Goal: Task Accomplishment & Management: Manage account settings

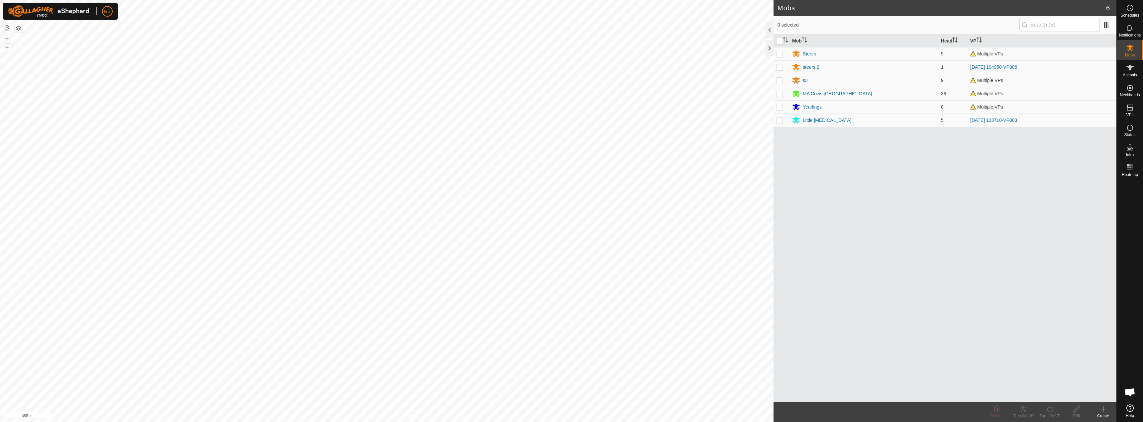
click at [612, 422] on html "RB Schedules Notifications Mobs Animals Neckbands VPs Status Infra Heatmap Help…" at bounding box center [571, 211] width 1143 height 422
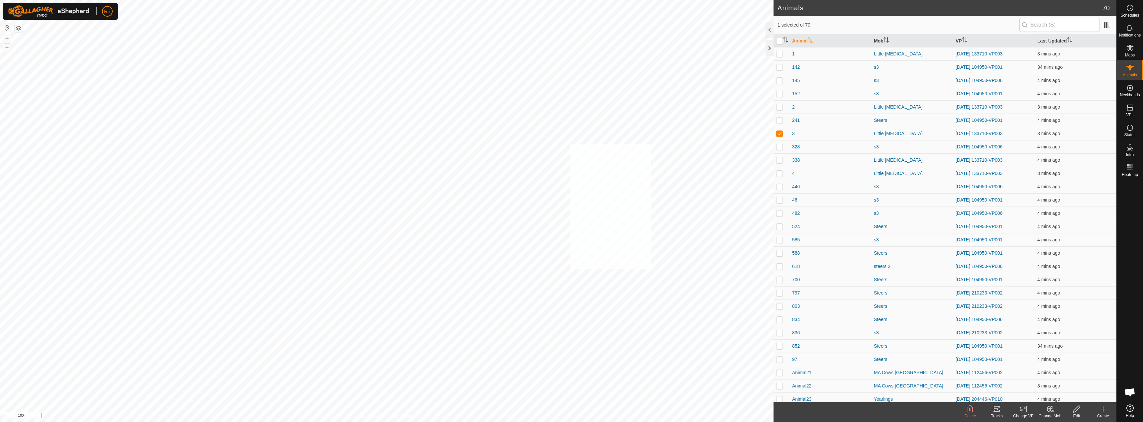
checkbox input "true"
click at [994, 409] on icon at bounding box center [997, 409] width 6 height 5
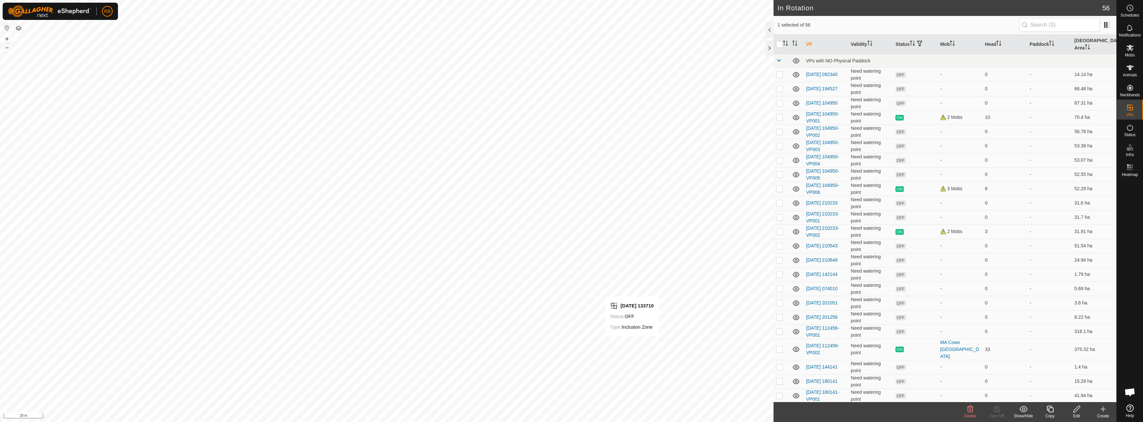
checkbox input "false"
checkbox input "true"
checkbox input "false"
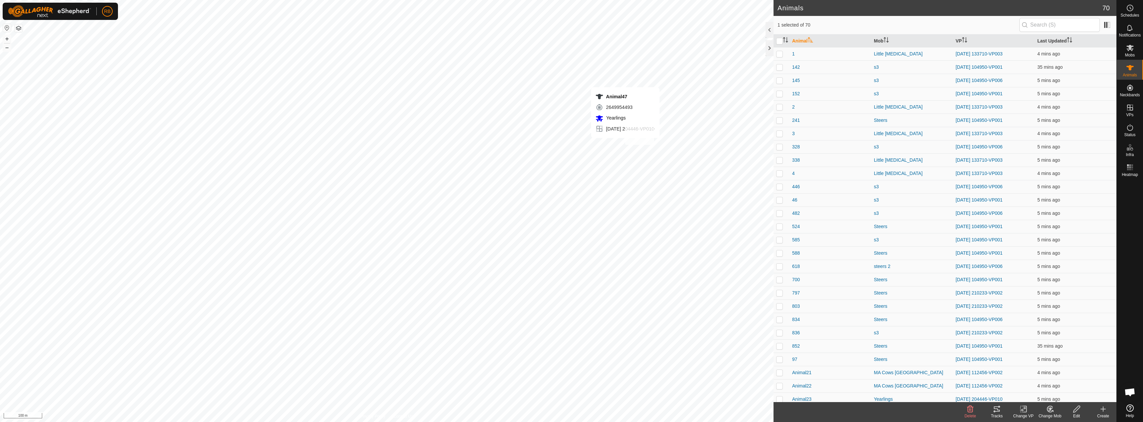
checkbox input "true"
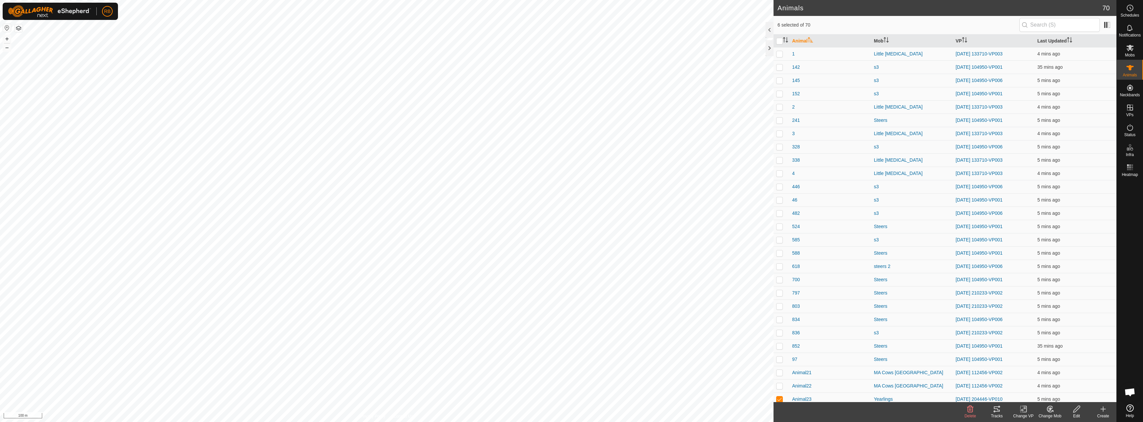
click at [1024, 411] on icon at bounding box center [1023, 409] width 8 height 8
click at [1032, 390] on link "Turn Off VP" at bounding box center [1043, 394] width 66 height 13
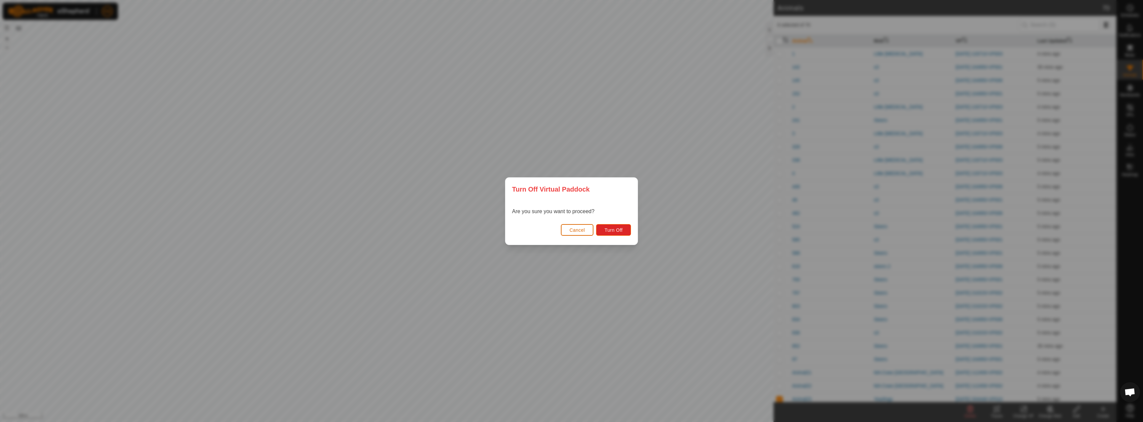
click at [581, 226] on button "Cancel" at bounding box center [577, 230] width 33 height 12
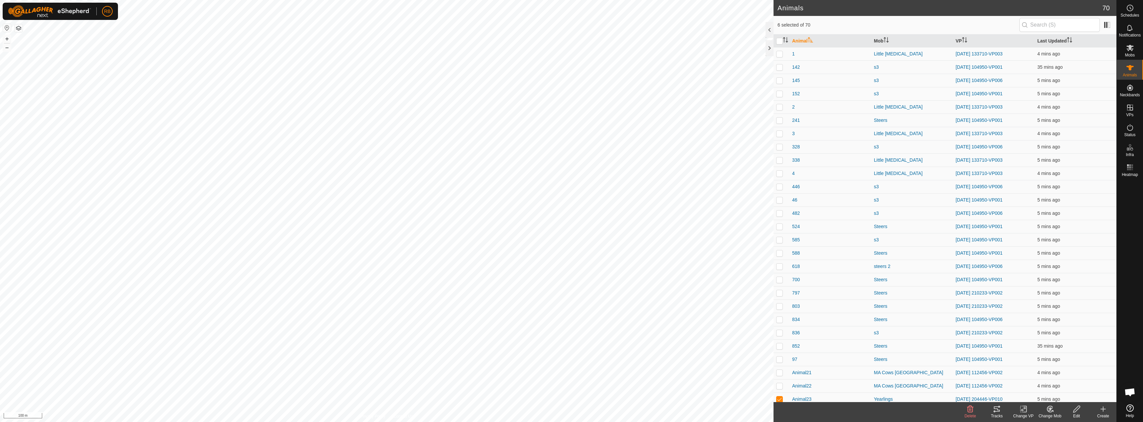
click at [1018, 407] on change-vp-svg-icon at bounding box center [1023, 409] width 27 height 8
click at [1021, 382] on link "Choose VP..." at bounding box center [1043, 380] width 66 height 13
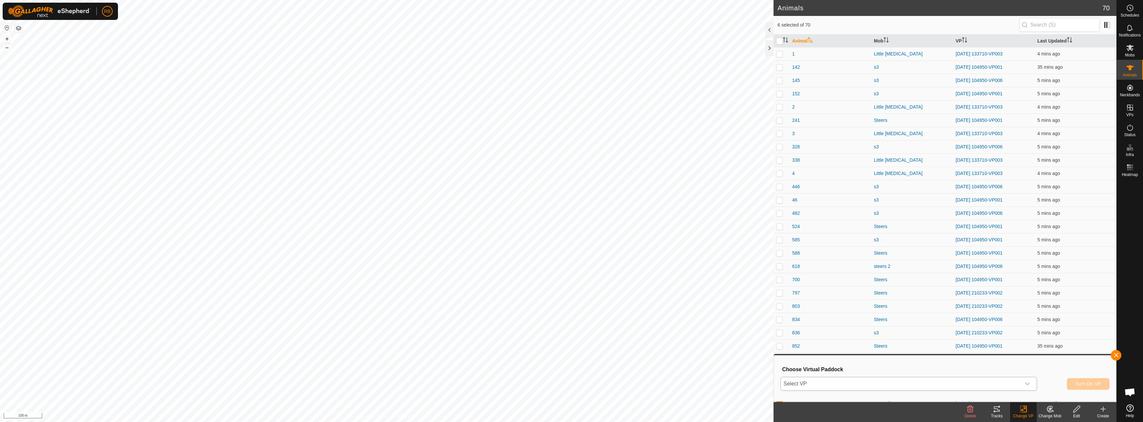
click at [863, 380] on span "Select VP" at bounding box center [901, 383] width 240 height 13
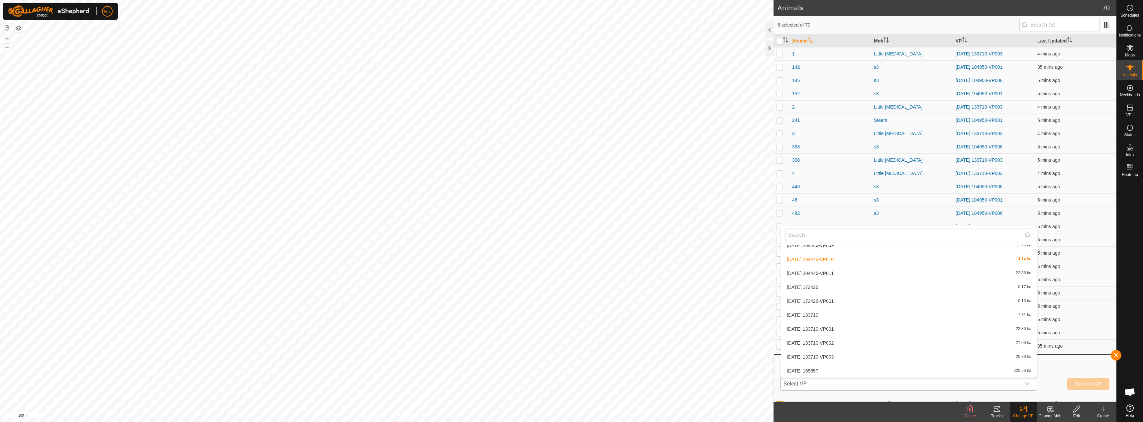
scroll to position [630, 0]
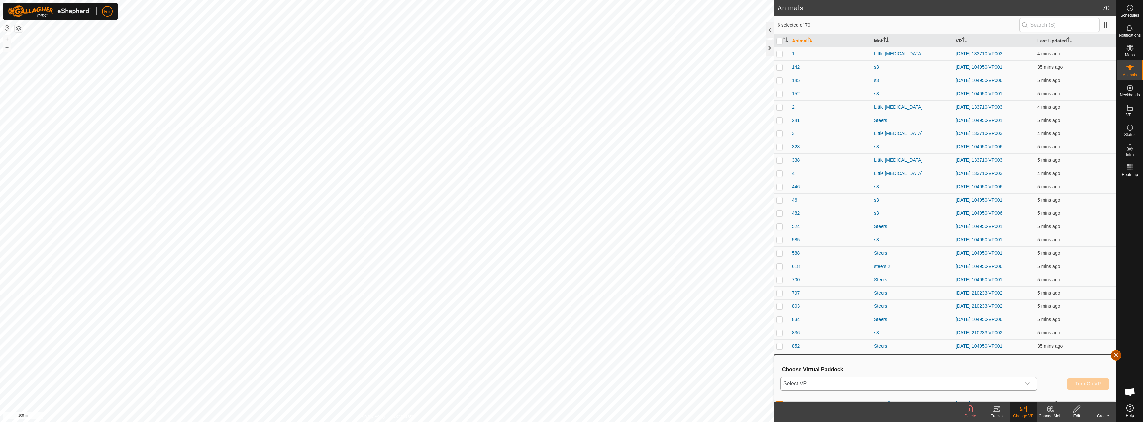
click at [1118, 357] on button "button" at bounding box center [1116, 355] width 11 height 11
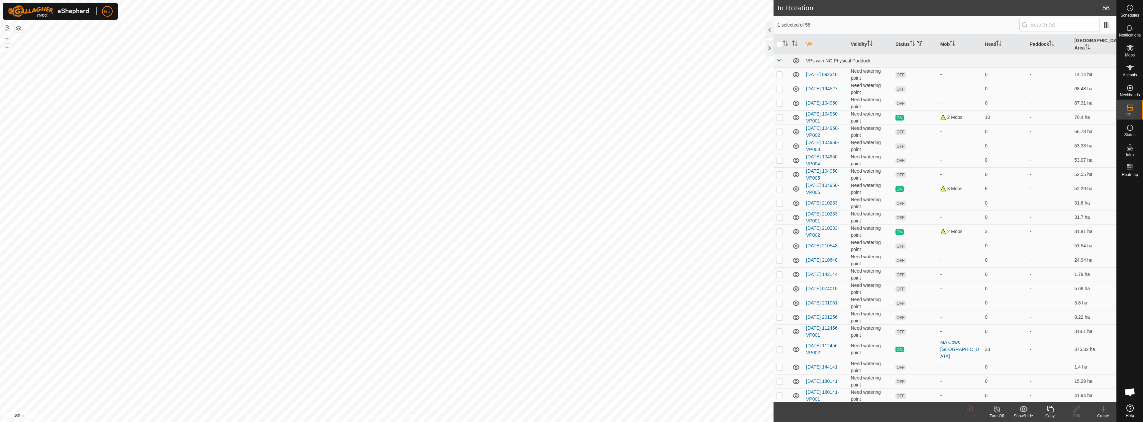
click at [1052, 413] on icon at bounding box center [1050, 409] width 7 height 7
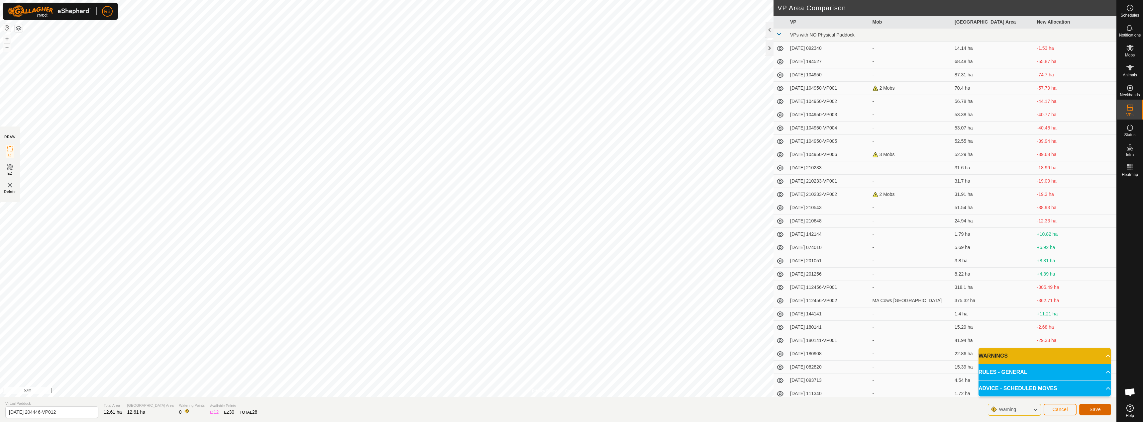
click at [1090, 408] on span "Save" at bounding box center [1095, 409] width 11 height 5
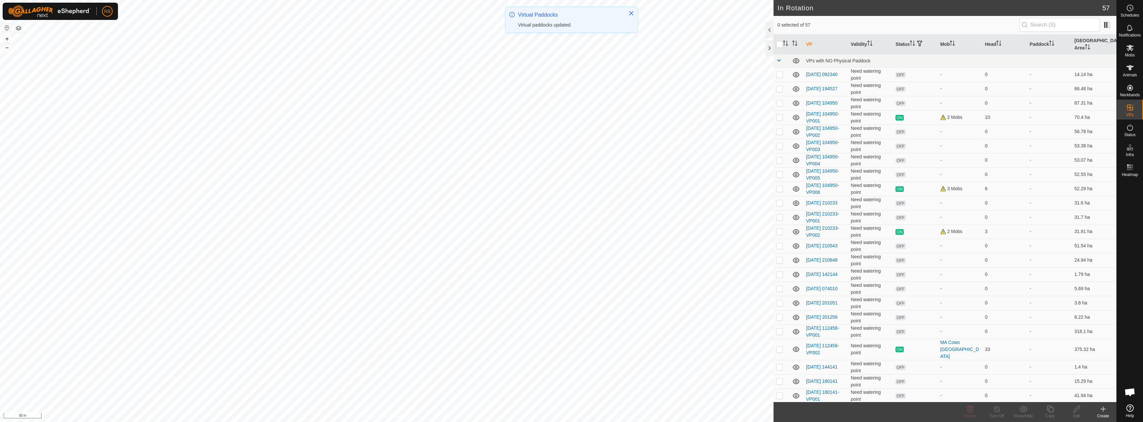
checkbox input "true"
click at [1052, 412] on icon at bounding box center [1050, 409] width 7 height 7
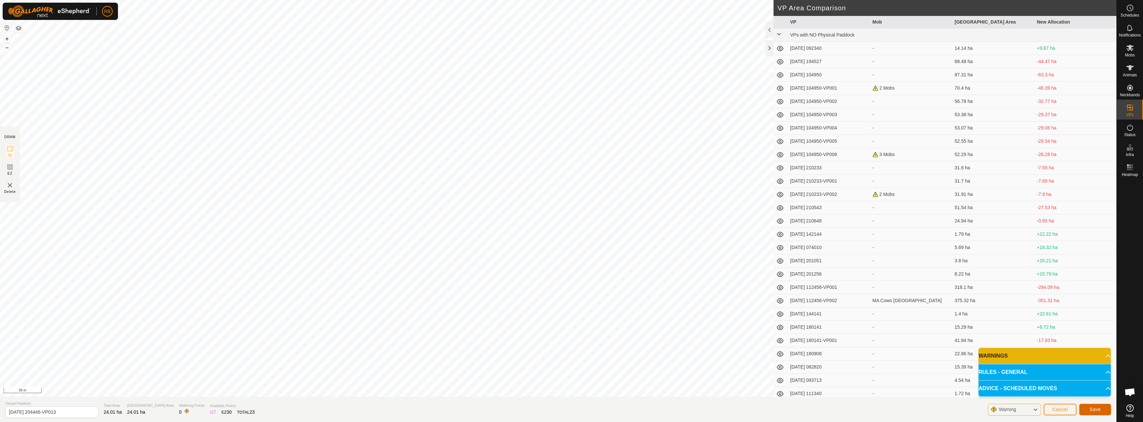
click at [1098, 409] on span "Save" at bounding box center [1095, 409] width 11 height 5
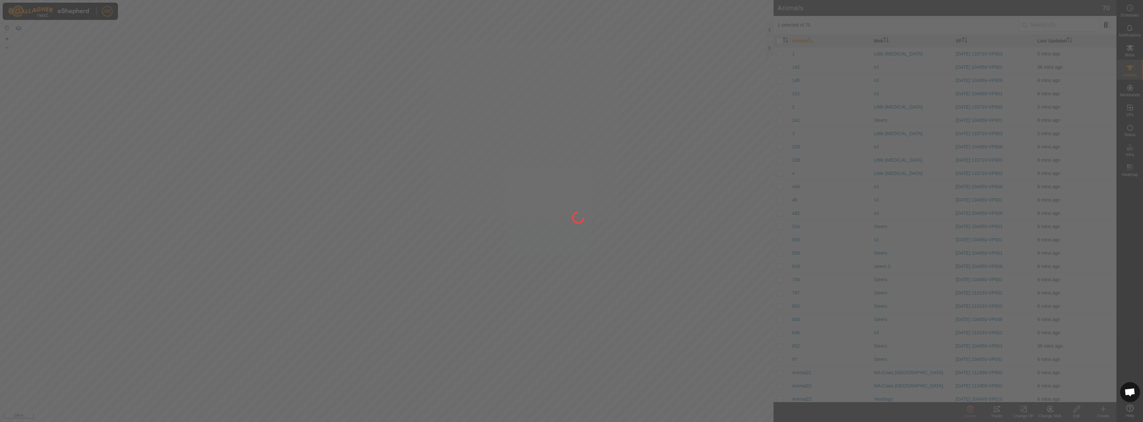
click at [413, 261] on div "RB Schedules Notifications Mobs Animals Neckbands VPs Status Infra Heatmap Help…" at bounding box center [571, 211] width 1143 height 422
checkbox input "true"
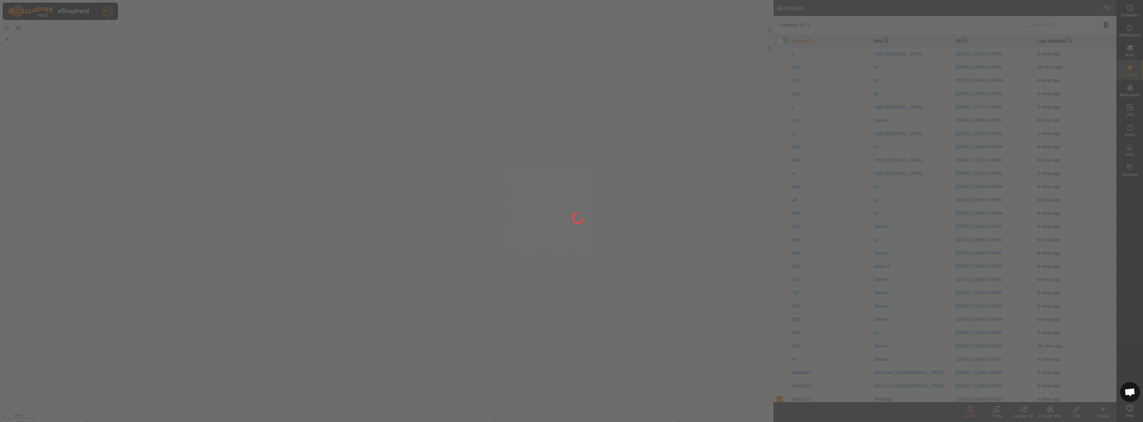
checkbox input "true"
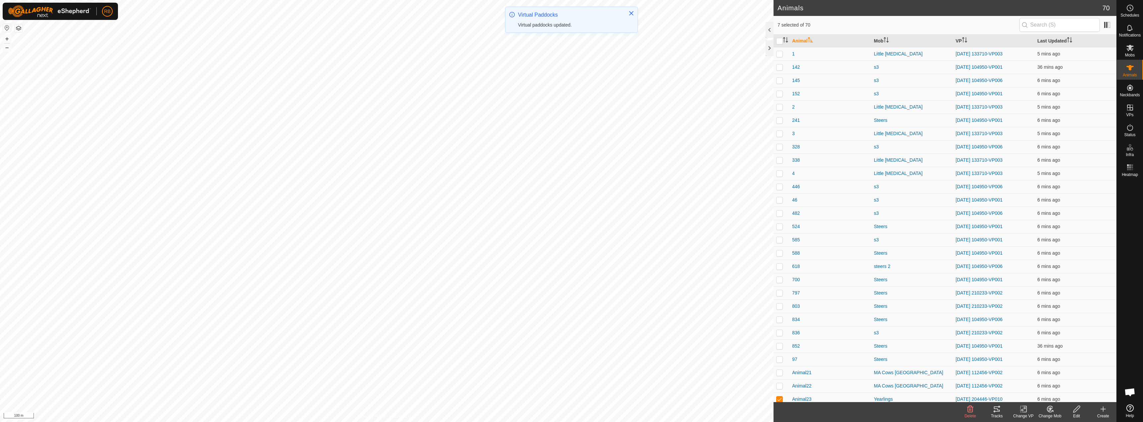
click at [1025, 415] on div "Change VP" at bounding box center [1023, 416] width 27 height 6
click at [1026, 378] on link "Choose VP..." at bounding box center [1043, 380] width 66 height 13
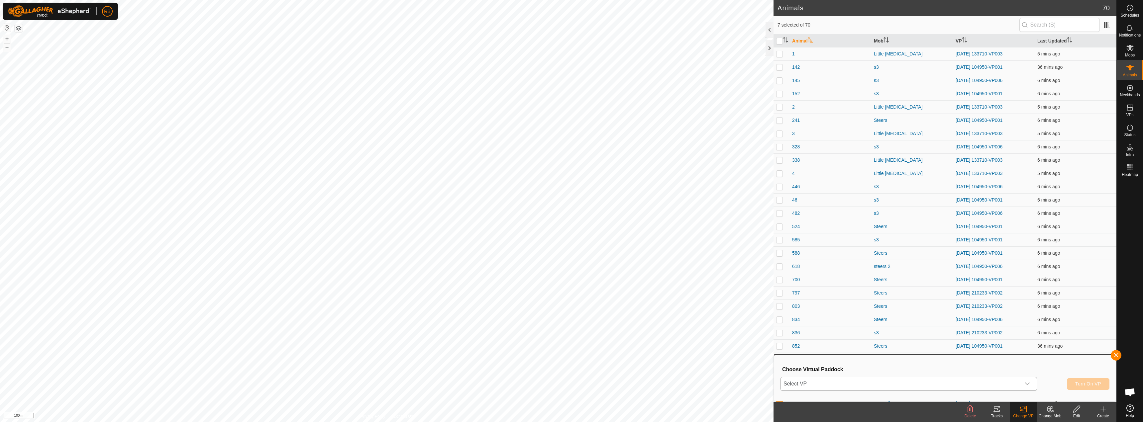
click at [821, 384] on span "Select VP" at bounding box center [901, 383] width 240 height 13
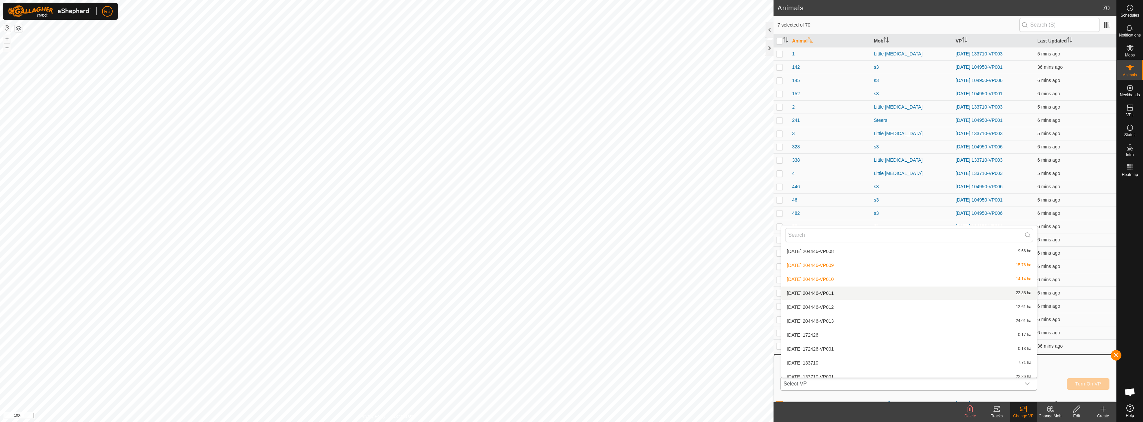
scroll to position [649, 0]
click at [822, 304] on li "[DATE] 204446-VP012 12.61 ha" at bounding box center [909, 301] width 256 height 13
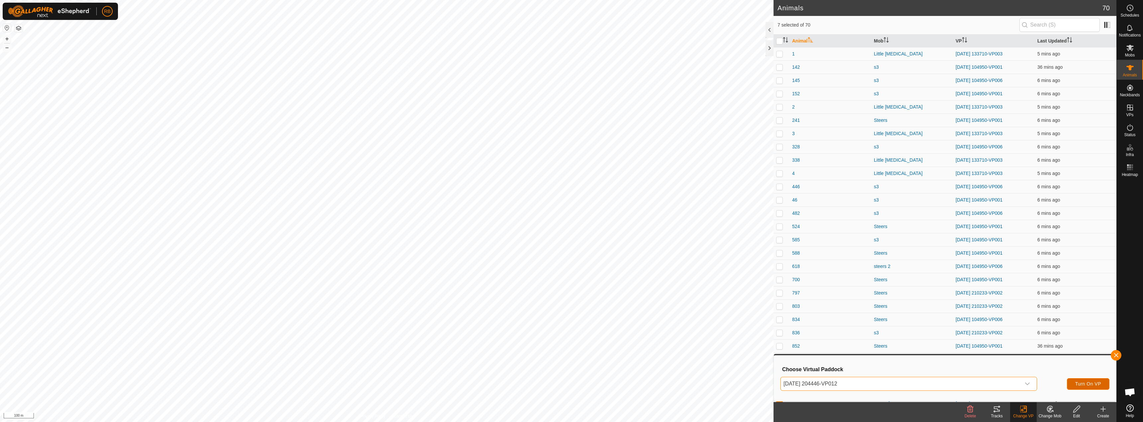
click at [1074, 384] on button "Turn On VP" at bounding box center [1088, 384] width 43 height 12
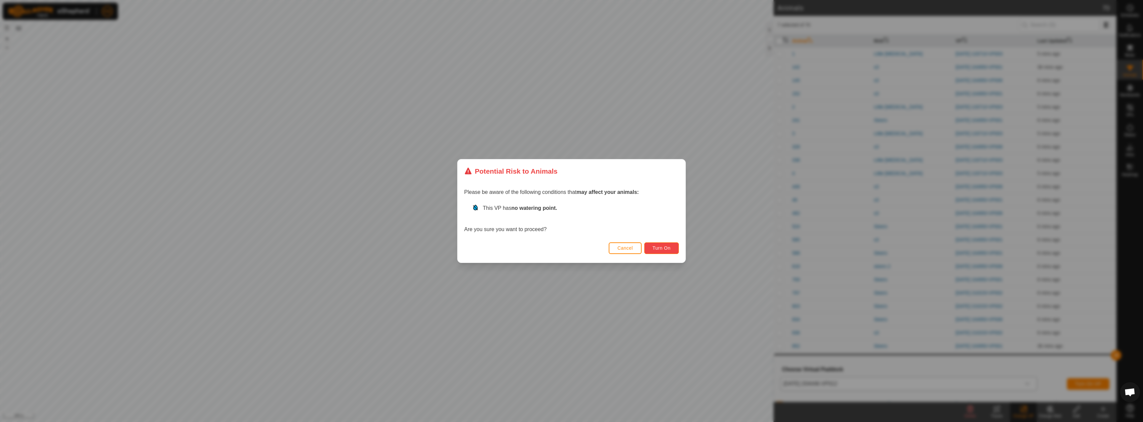
click at [675, 252] on button "Turn On" at bounding box center [661, 249] width 35 height 12
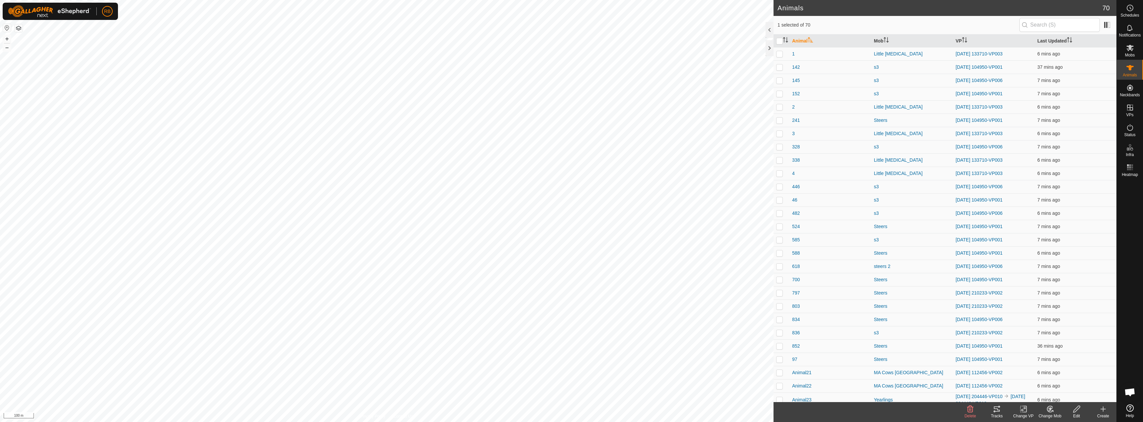
click at [1024, 413] on icon at bounding box center [1023, 409] width 8 height 8
click at [1038, 383] on link "Choose VP..." at bounding box center [1043, 380] width 66 height 13
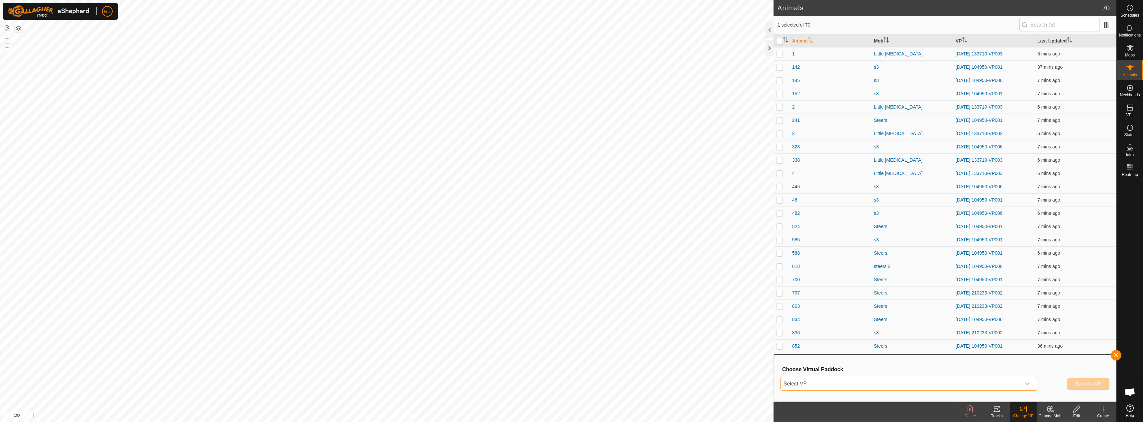
click at [1013, 386] on span "Select VP" at bounding box center [901, 383] width 240 height 13
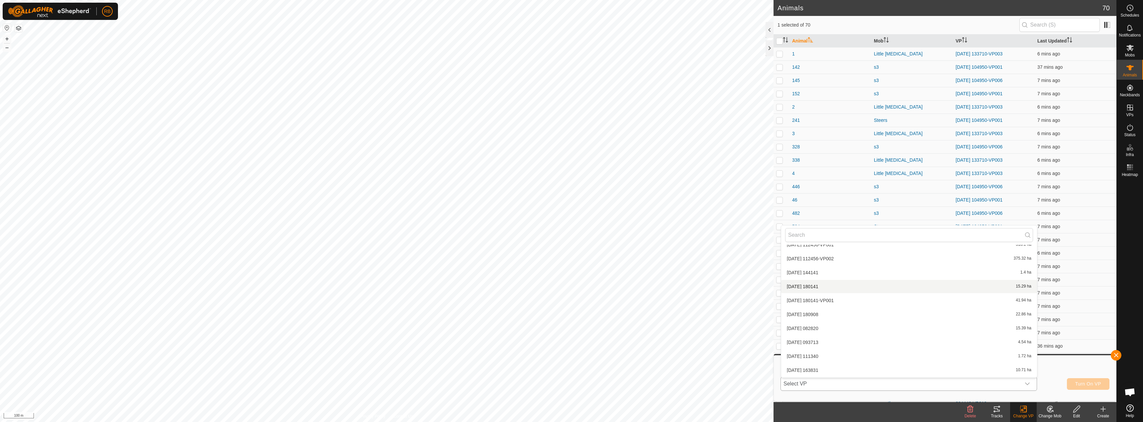
scroll to position [605, 0]
click at [850, 357] on li "[DATE] 204446-VP013 24.01 ha" at bounding box center [909, 359] width 256 height 13
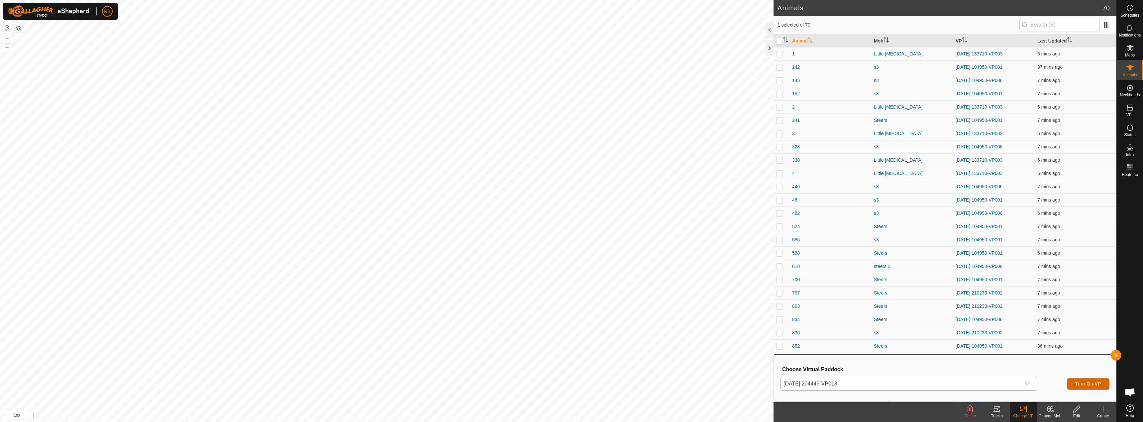
click at [1075, 384] on button "Turn On VP" at bounding box center [1088, 384] width 43 height 12
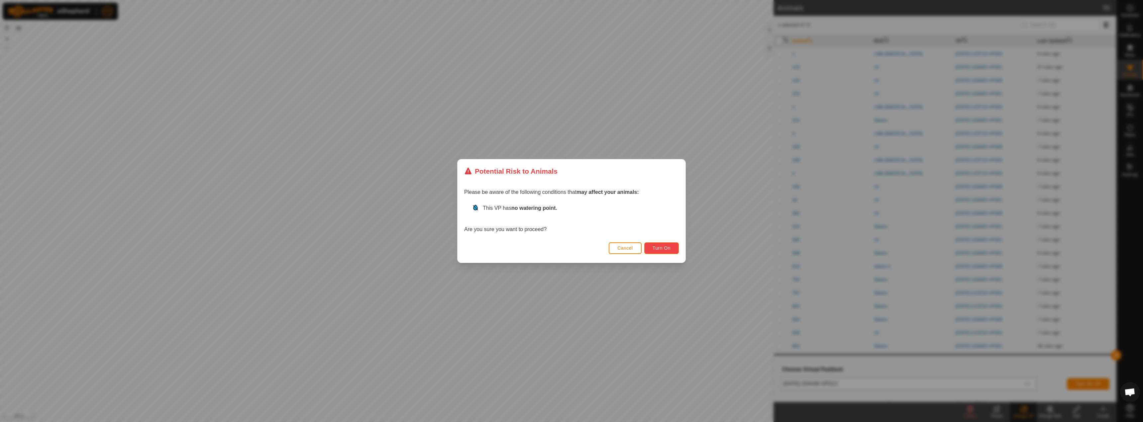
click at [662, 251] on span "Turn On" at bounding box center [662, 248] width 18 height 5
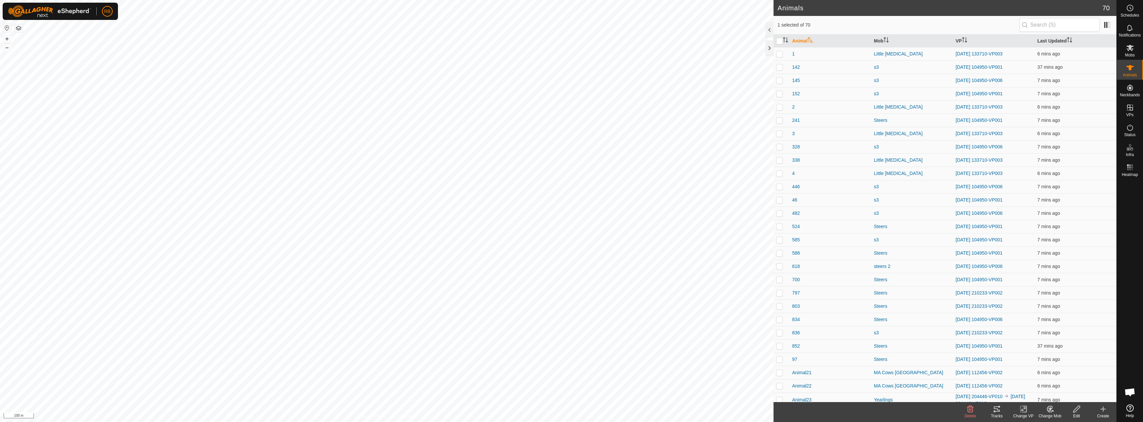
click at [1001, 412] on tracks-svg-icon at bounding box center [997, 409] width 27 height 8
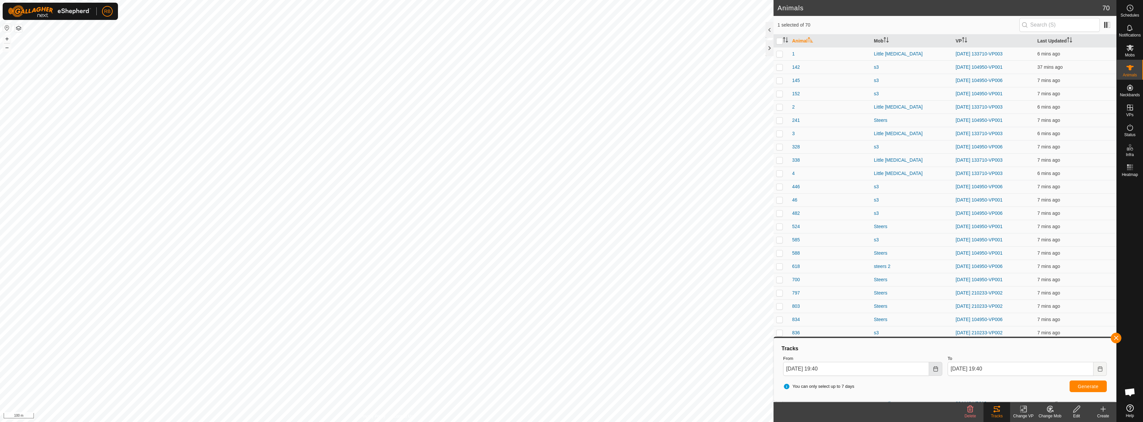
click at [937, 368] on icon "Choose Date" at bounding box center [935, 369] width 5 height 5
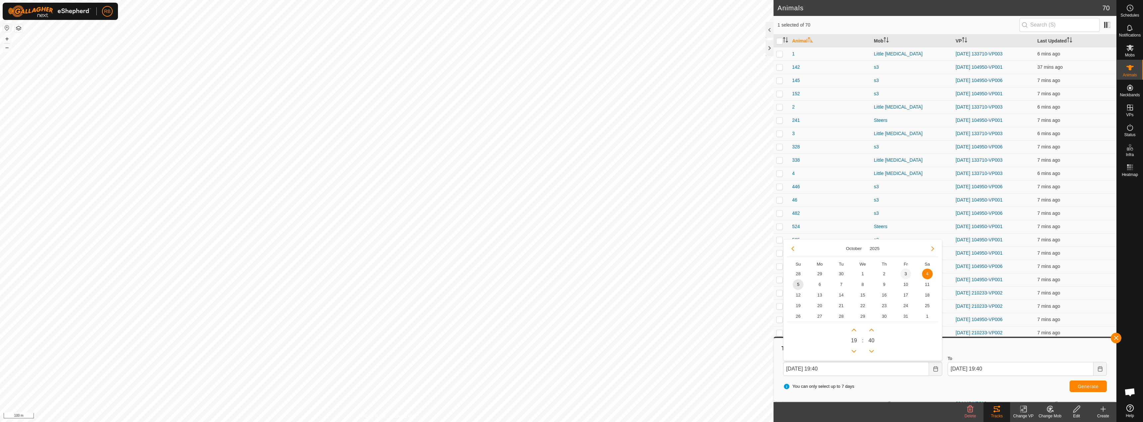
click at [904, 275] on span "3" at bounding box center [905, 274] width 11 height 11
type input "[DATE] 19:40"
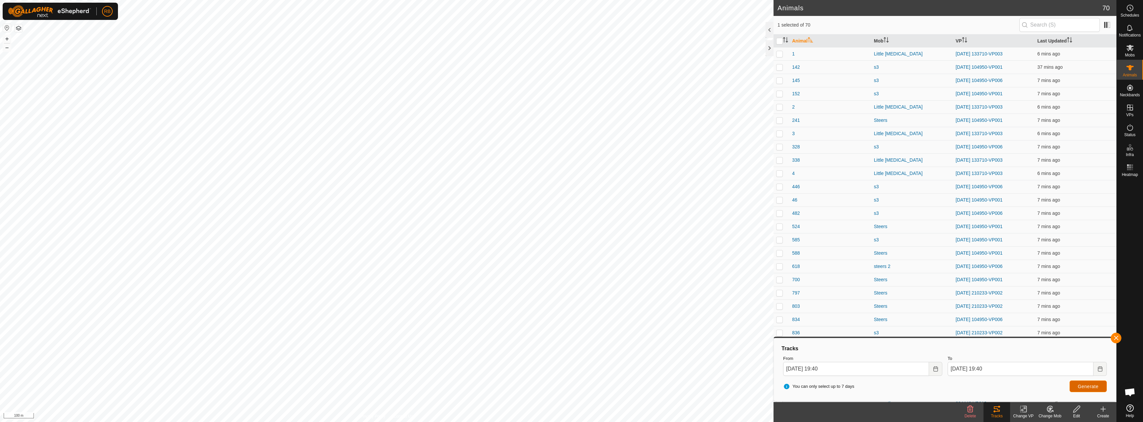
click at [1096, 387] on span "Generate" at bounding box center [1088, 386] width 21 height 5
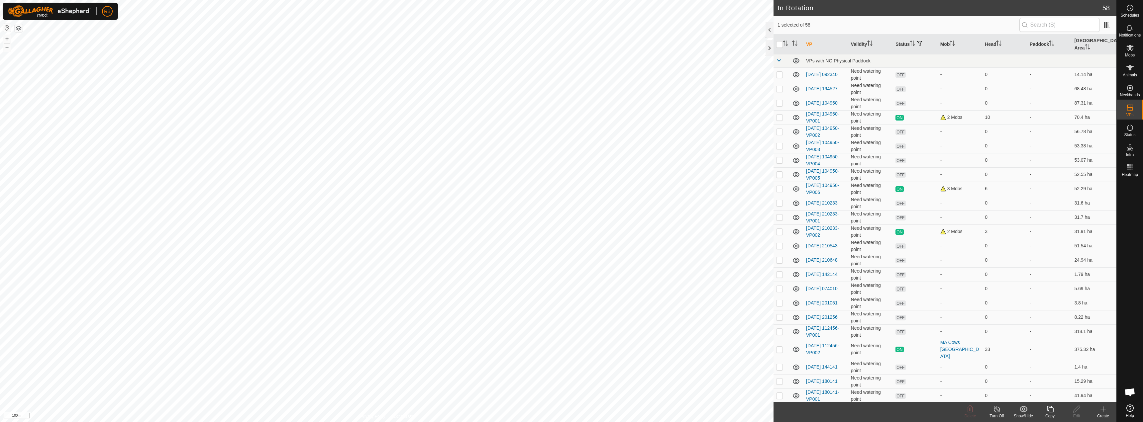
click at [1056, 414] on div "Copy" at bounding box center [1050, 416] width 27 height 6
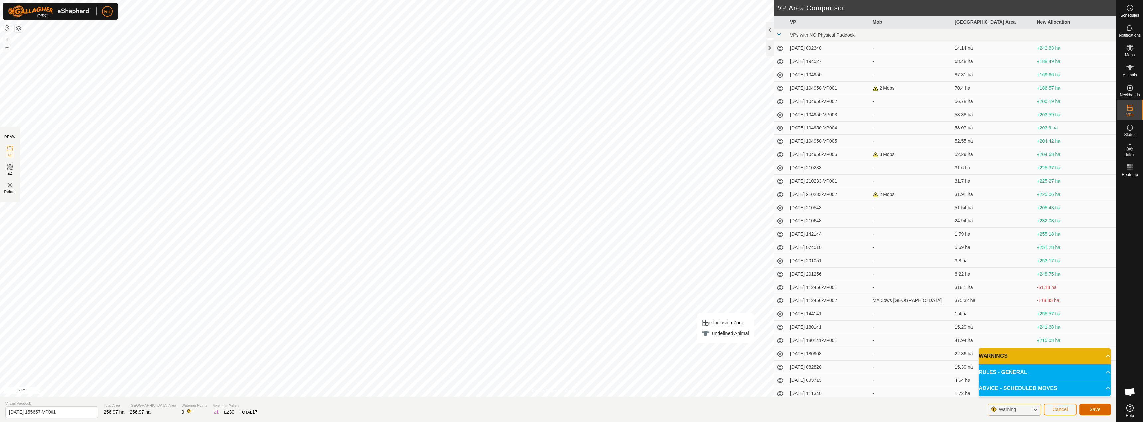
click at [1100, 411] on span "Save" at bounding box center [1095, 409] width 11 height 5
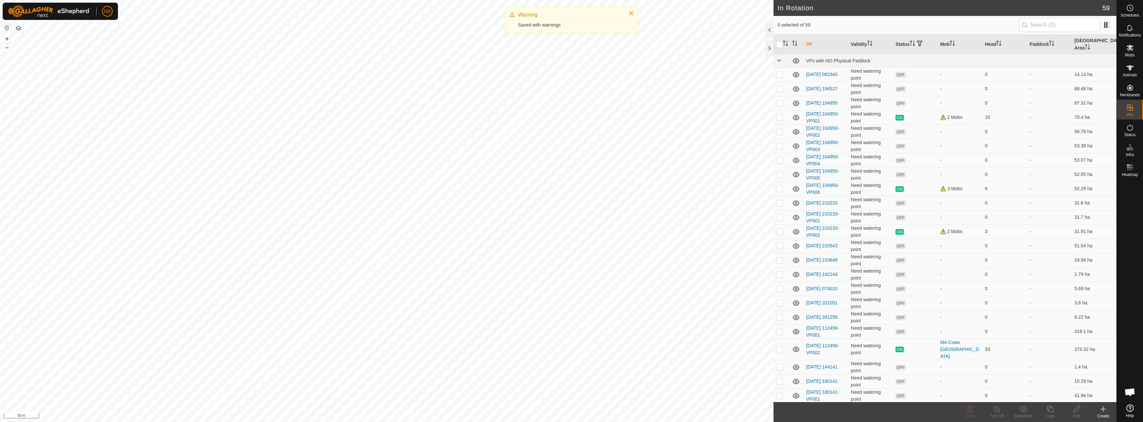
click at [490, 0] on html "RB Schedules Notifications Mobs Animals Neckbands VPs Status Infra Heatmap Help…" at bounding box center [571, 211] width 1143 height 422
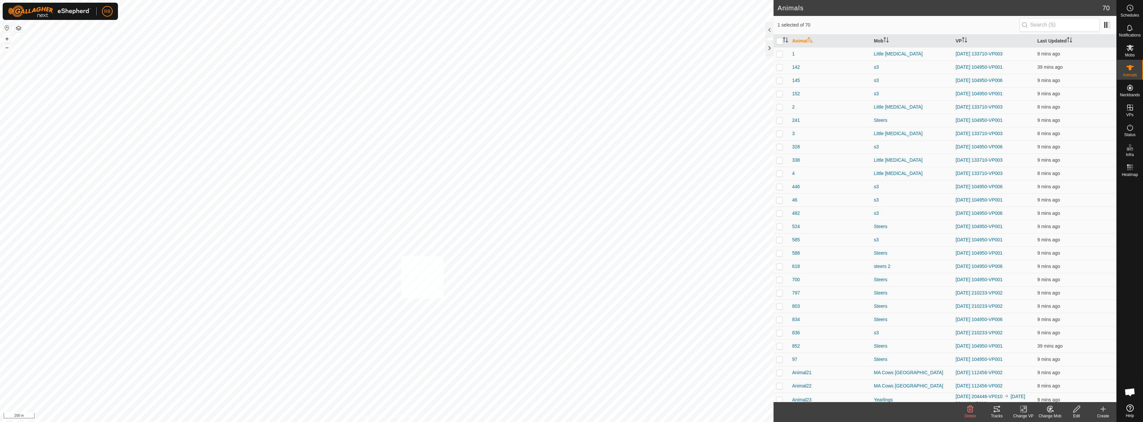
checkbox input "true"
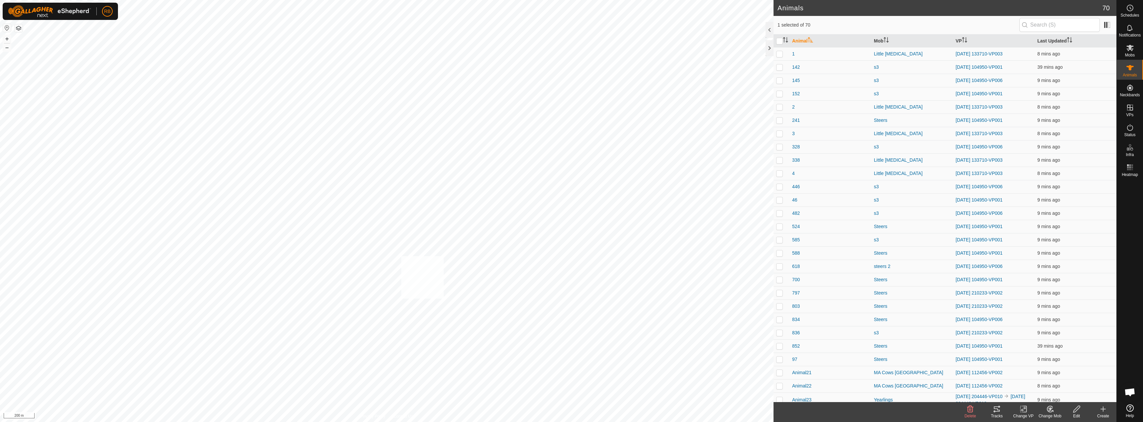
checkbox input "true"
click at [1026, 416] on div "Change VP" at bounding box center [1023, 416] width 27 height 6
click at [1037, 386] on link "Choose VP..." at bounding box center [1043, 380] width 66 height 13
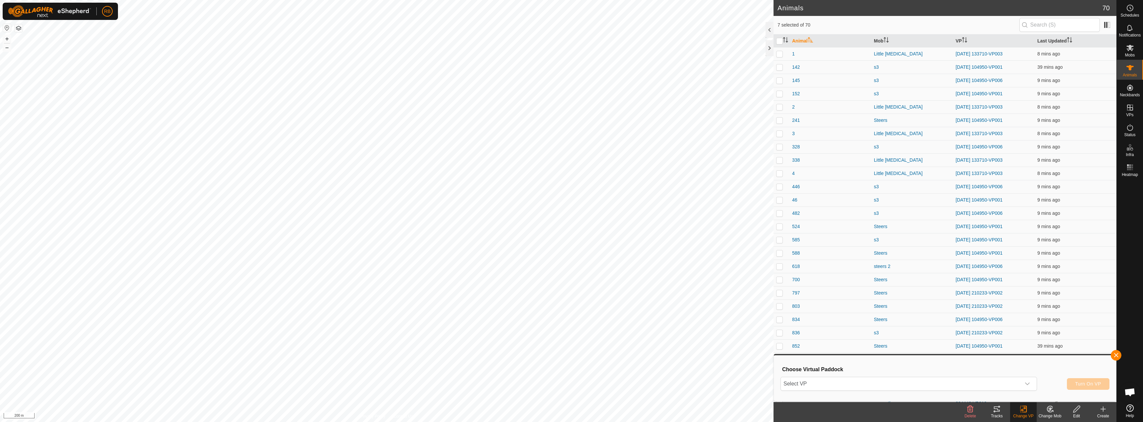
click at [924, 373] on div "Choose Virtual Paddock Select VP Turn On VP" at bounding box center [945, 379] width 334 height 38
click at [919, 383] on span "Select VP" at bounding box center [901, 383] width 240 height 13
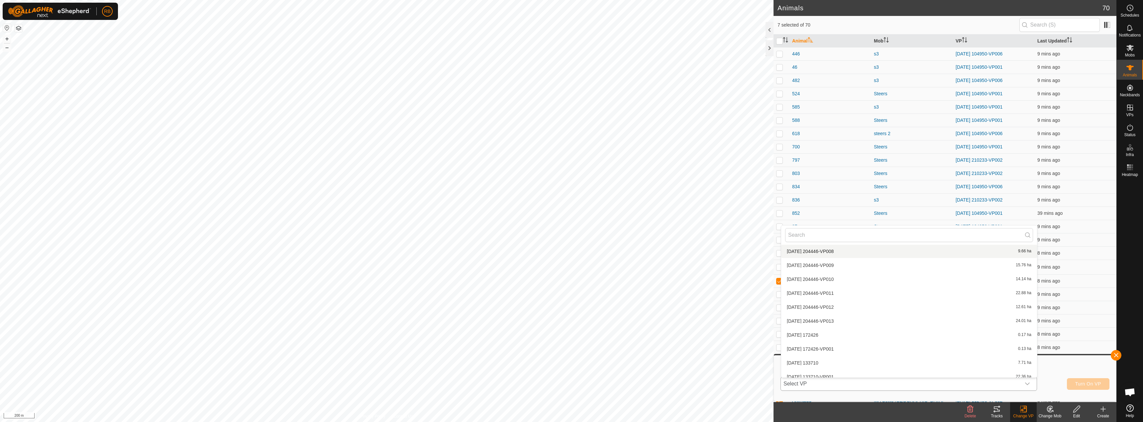
scroll to position [705, 0]
click at [827, 369] on li "[DATE] 155657-VP001 256.97 ha" at bounding box center [909, 371] width 256 height 13
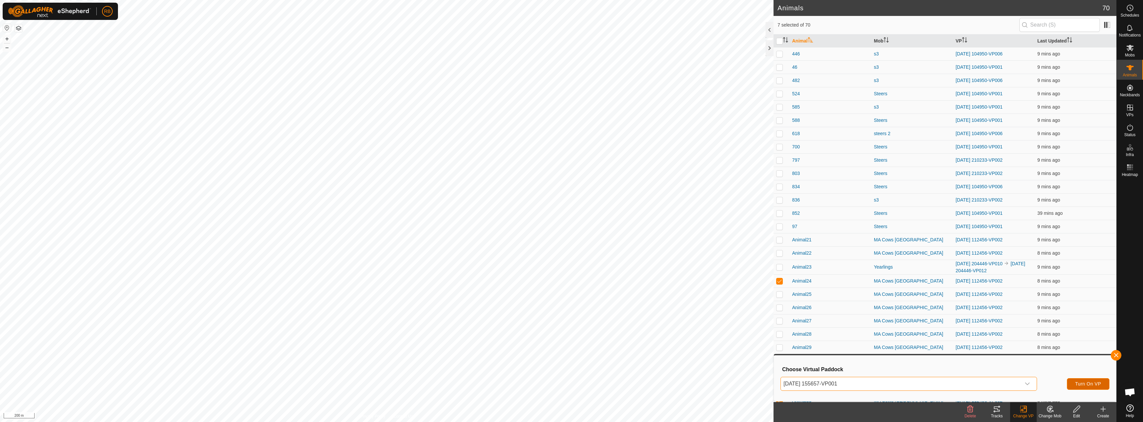
click at [1091, 379] on button "Turn On VP" at bounding box center [1088, 384] width 43 height 12
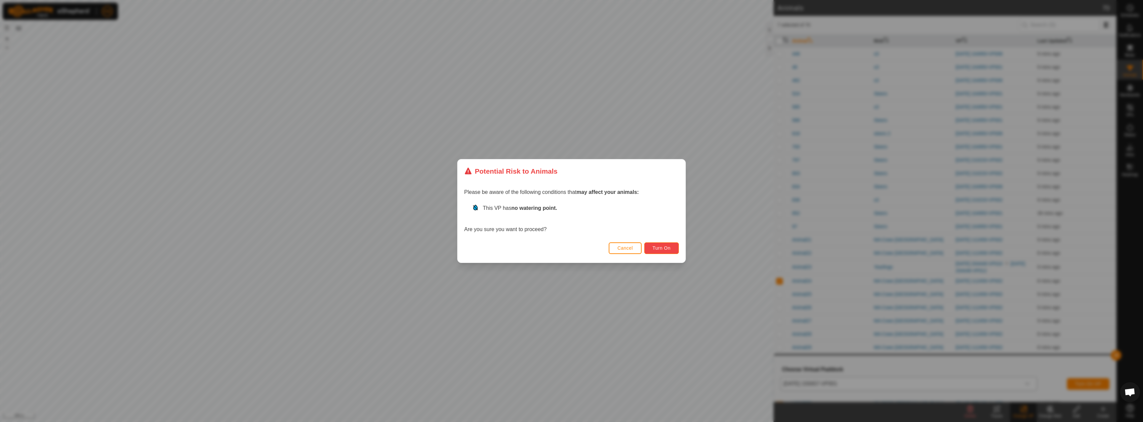
click at [672, 251] on button "Turn On" at bounding box center [661, 249] width 35 height 12
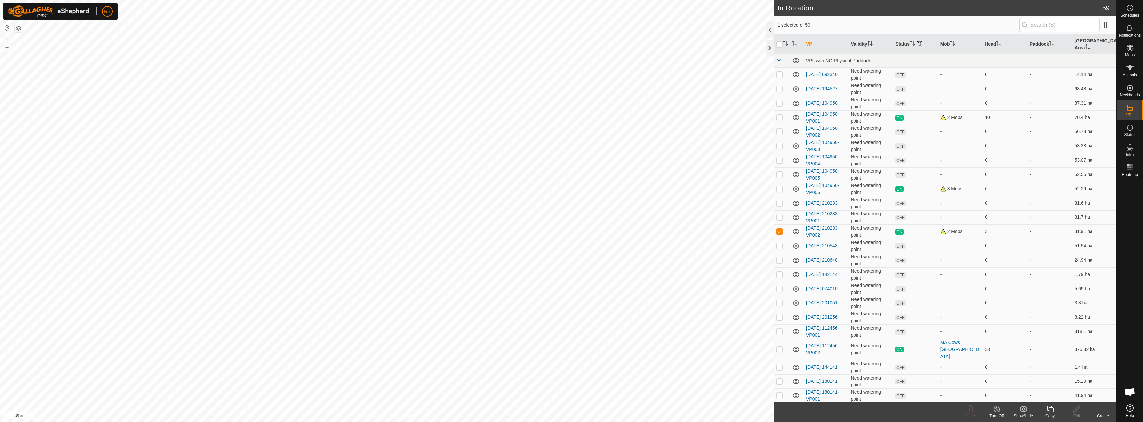
checkbox input "true"
checkbox input "false"
click at [1047, 412] on icon at bounding box center [1050, 409] width 8 height 8
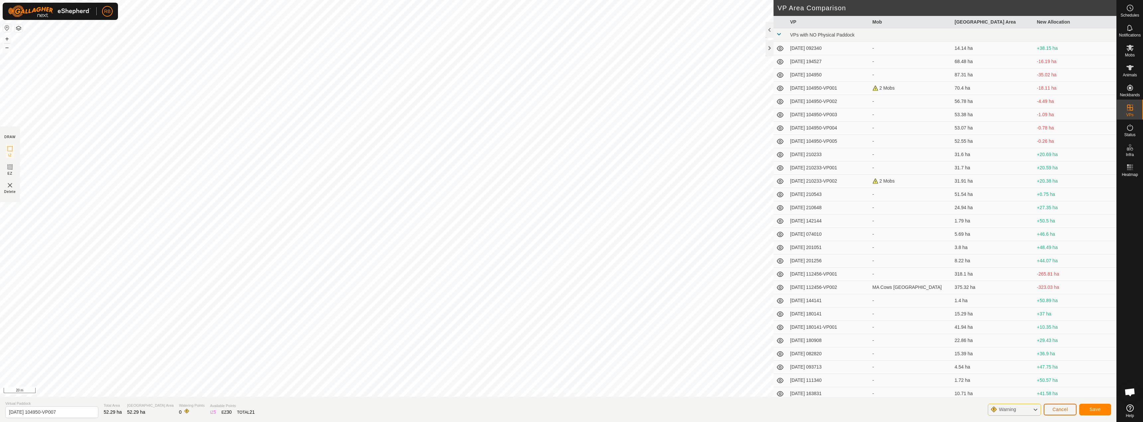
click at [1055, 405] on button "Cancel" at bounding box center [1060, 410] width 33 height 12
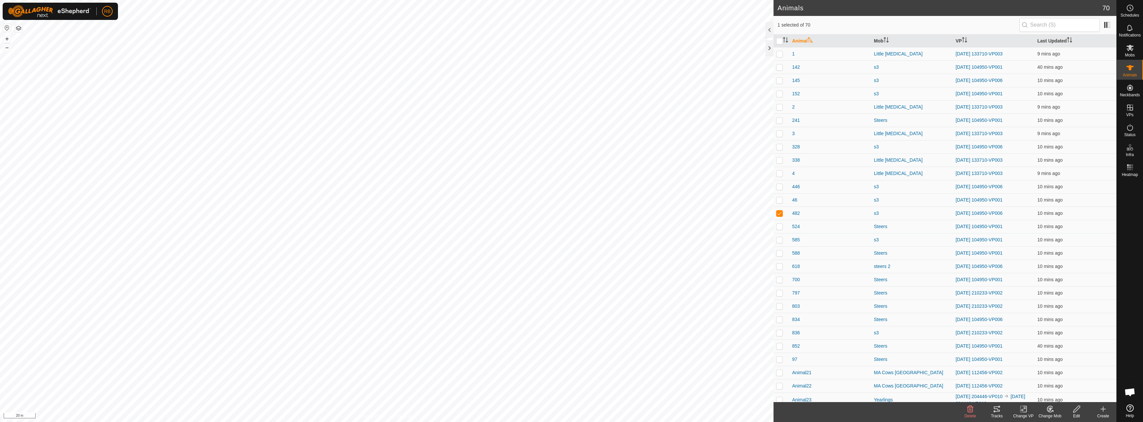
click at [327, 264] on div "446 0654971446 s3 [DATE] 104950-VP006 + – ⇧ i 20 m" at bounding box center [387, 211] width 774 height 422
click at [331, 268] on div "446 0654971446 s3 [DATE] 104950-VP006 + – ⇧ i 20 m" at bounding box center [387, 211] width 774 height 422
checkbox input "false"
checkbox input "true"
click at [331, 266] on div "446 0654971446 s3 [DATE] 104950-VP006 + – ⇧ i 20 m" at bounding box center [387, 211] width 774 height 422
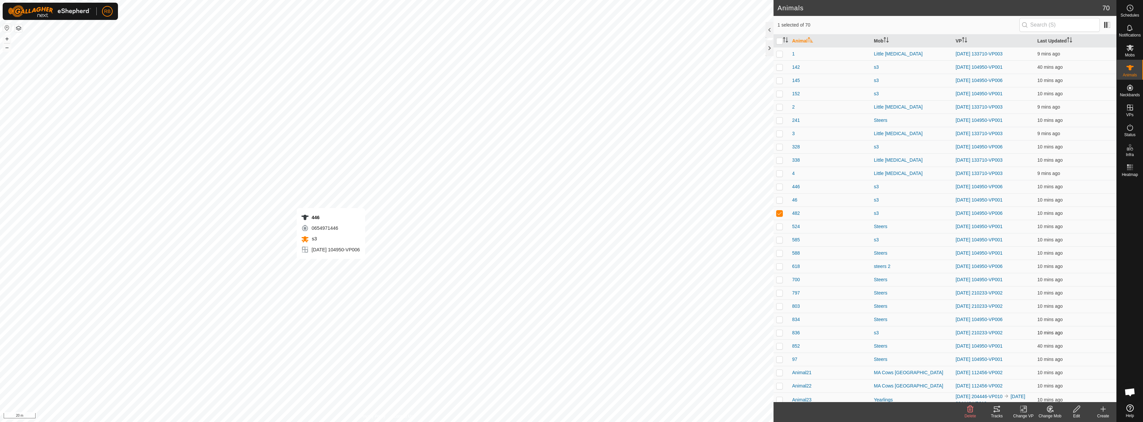
checkbox input "true"
click at [995, 413] on div "Tracks" at bounding box center [997, 416] width 27 height 6
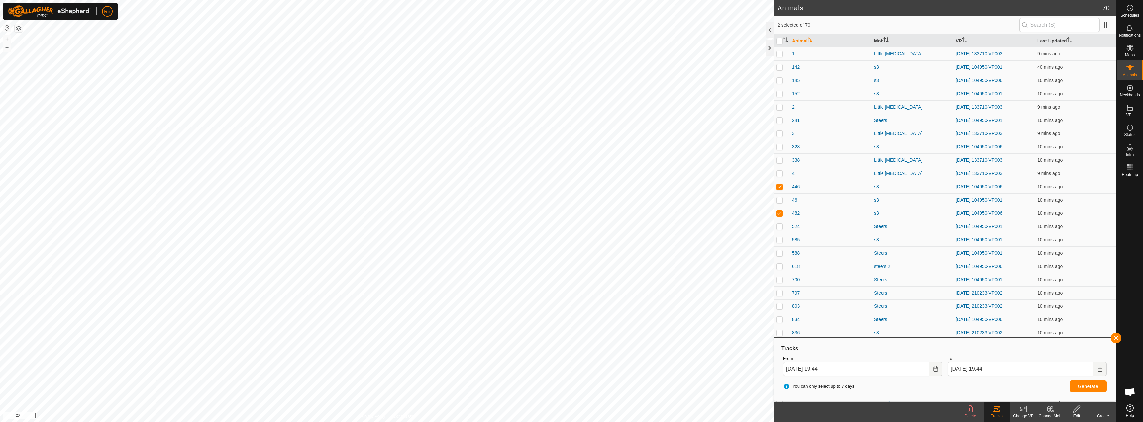
click at [1028, 412] on change-vp-svg-icon at bounding box center [1023, 409] width 27 height 8
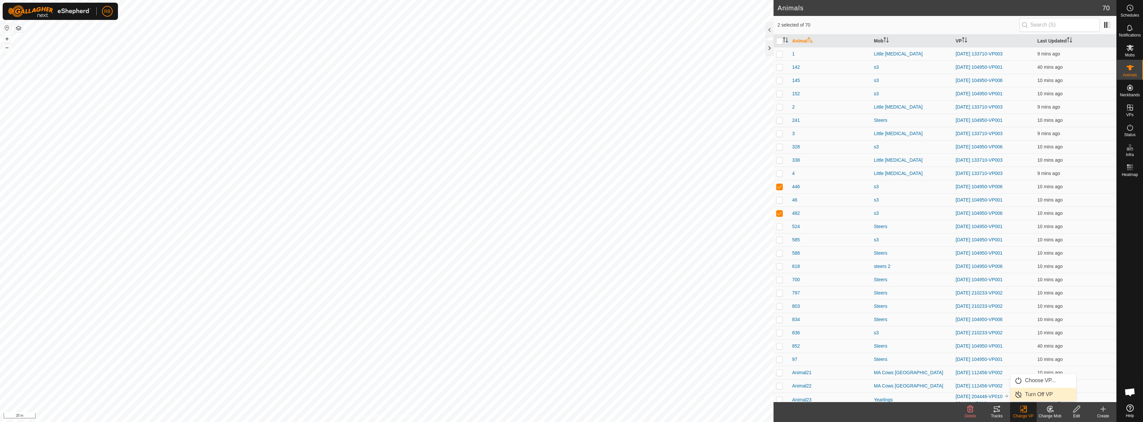
click at [1037, 393] on link "Turn Off VP" at bounding box center [1043, 394] width 66 height 13
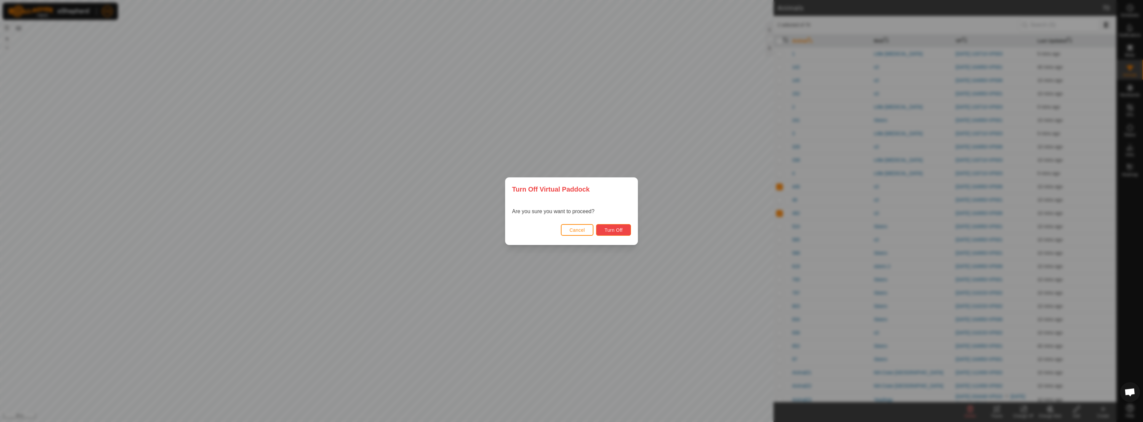
click at [615, 227] on button "Turn Off" at bounding box center [613, 230] width 35 height 12
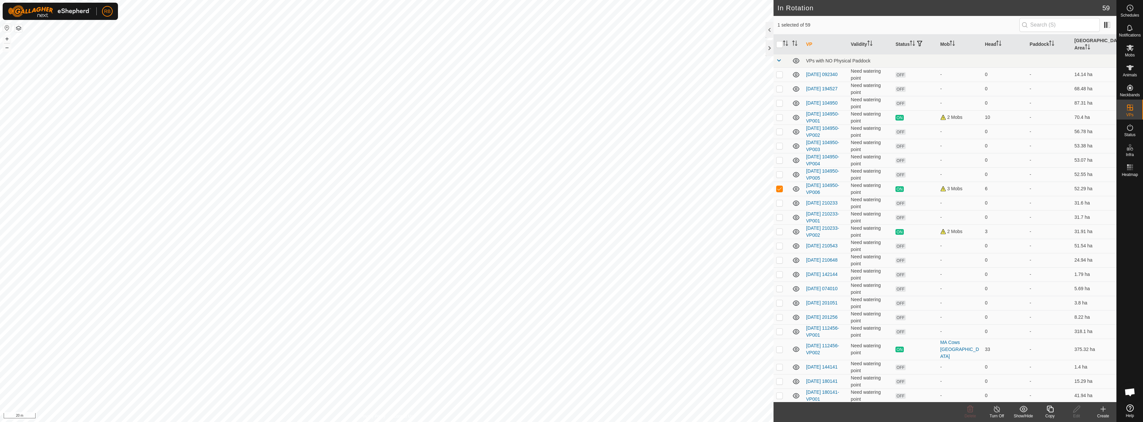
checkbox input "true"
checkbox input "false"
checkbox input "true"
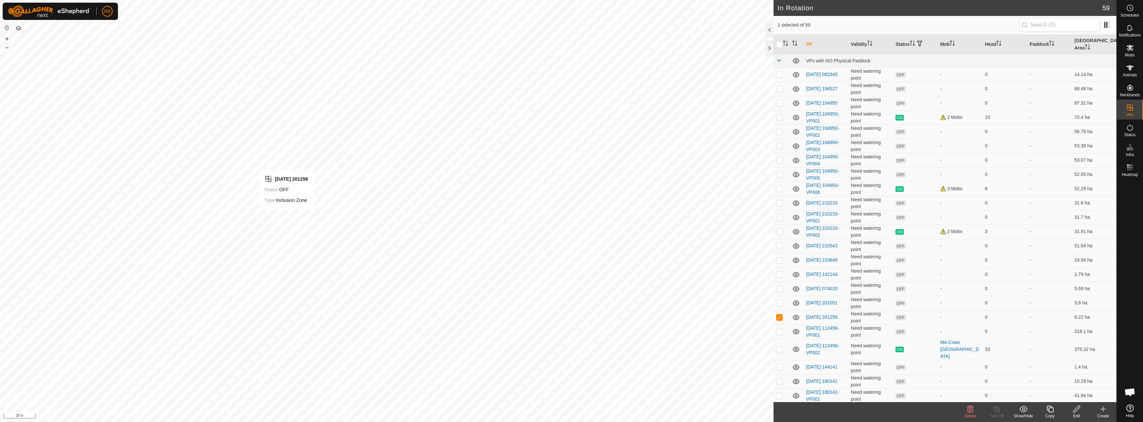
checkbox input "false"
checkbox input "true"
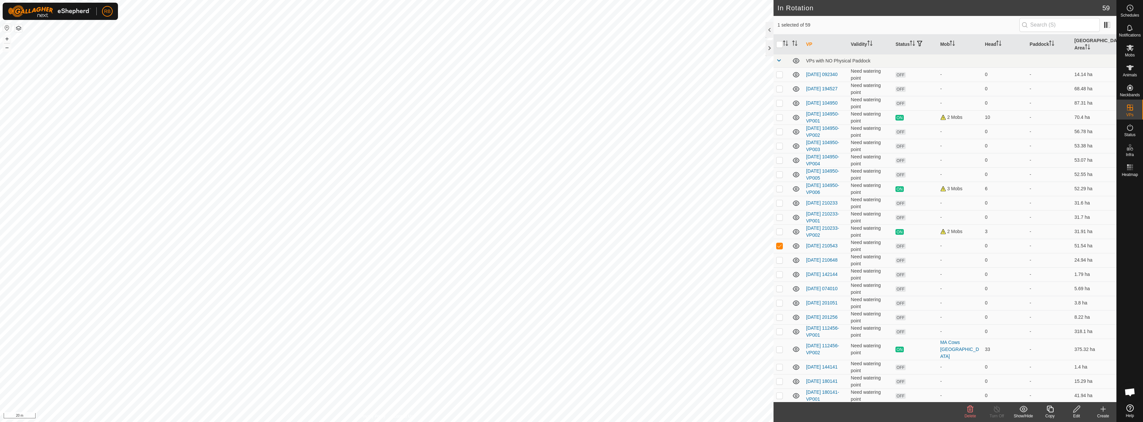
checkbox input "false"
checkbox input "true"
checkbox input "false"
checkbox input "true"
checkbox input "false"
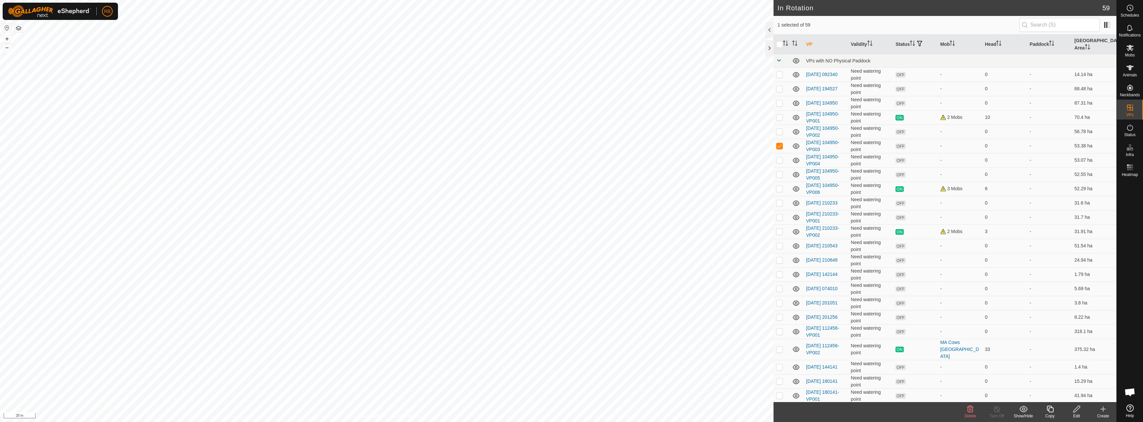
checkbox input "true"
checkbox input "false"
checkbox input "true"
checkbox input "false"
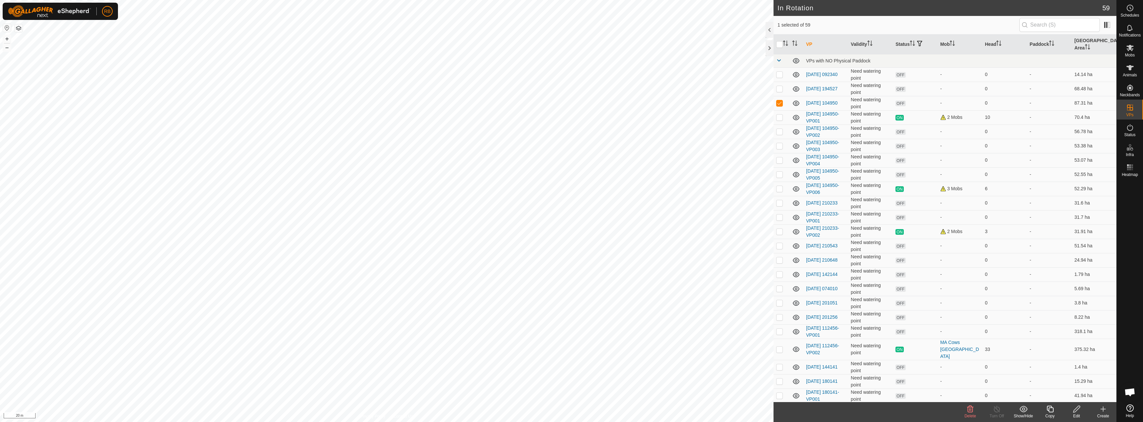
checkbox input "false"
checkbox input "true"
checkbox input "false"
checkbox input "true"
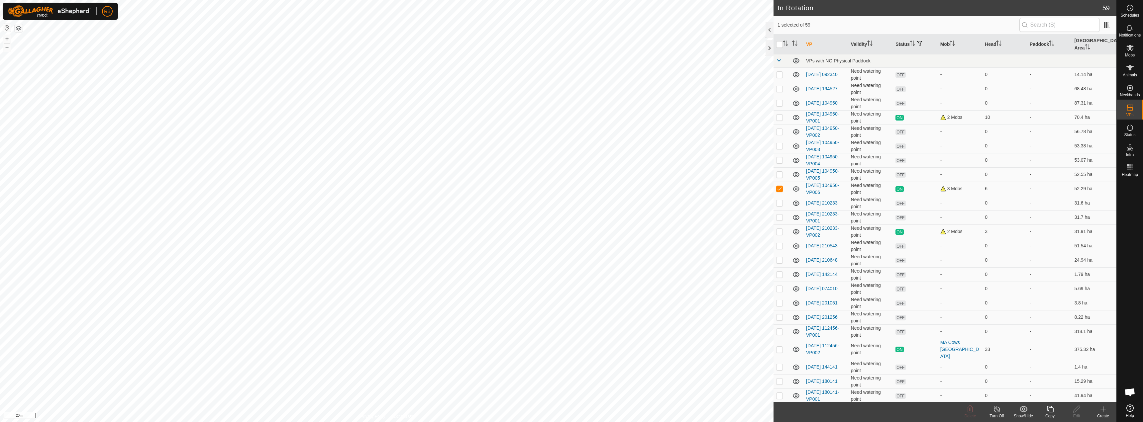
checkbox input "false"
checkbox input "true"
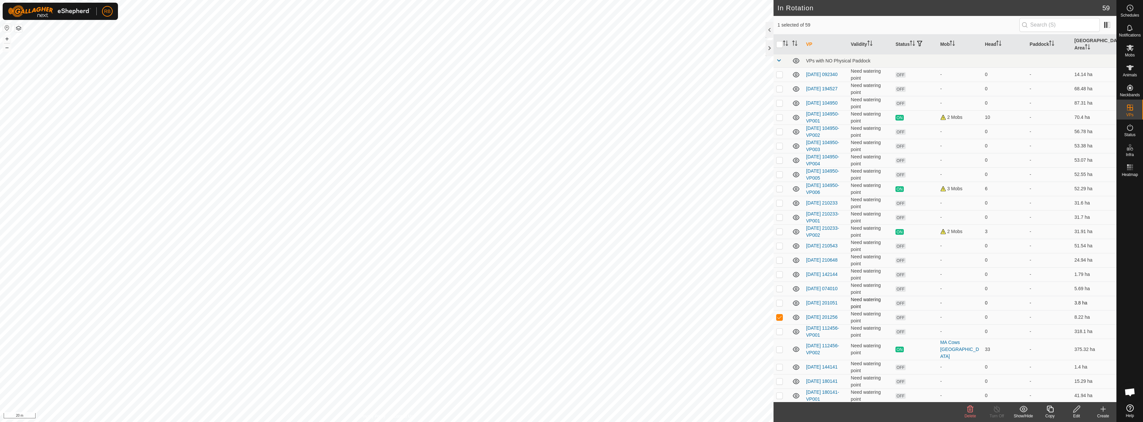
checkbox input "false"
checkbox input "true"
checkbox input "false"
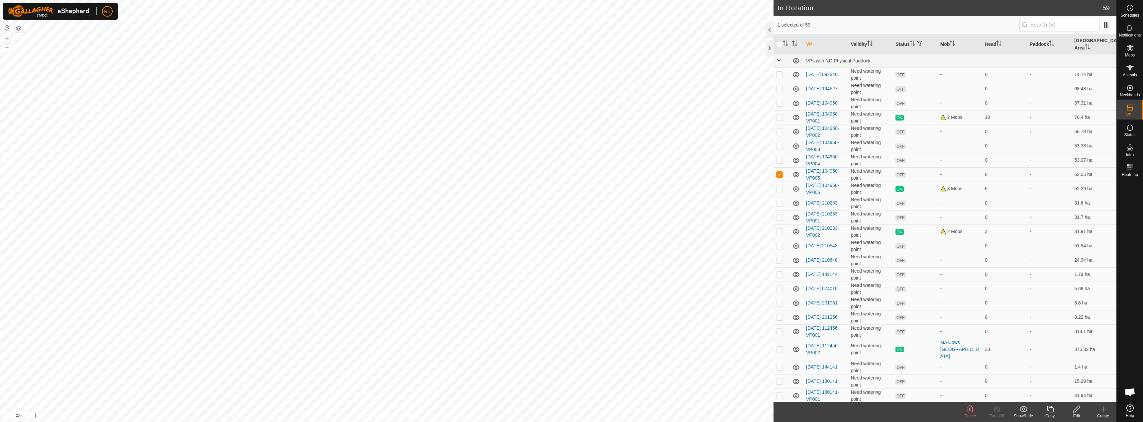
checkbox input "true"
checkbox input "false"
checkbox input "true"
checkbox input "false"
checkbox input "true"
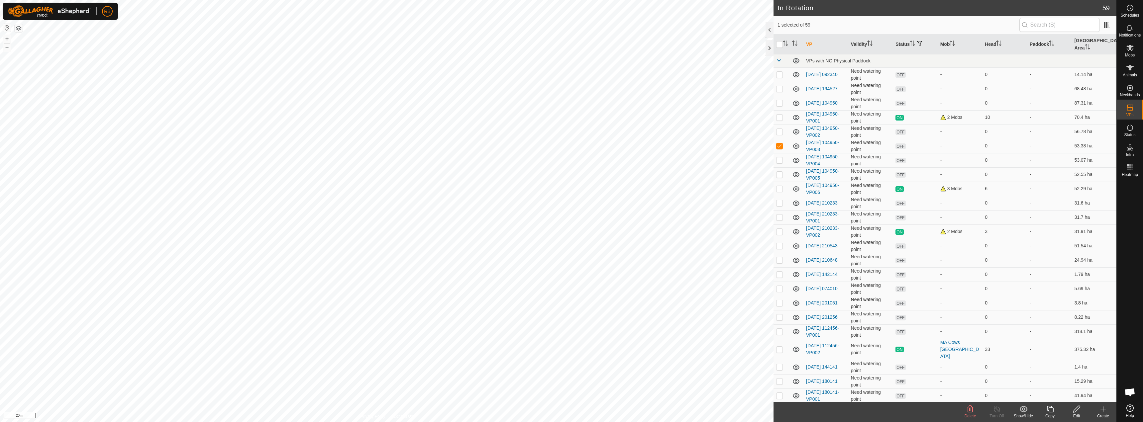
checkbox input "false"
checkbox input "true"
checkbox input "false"
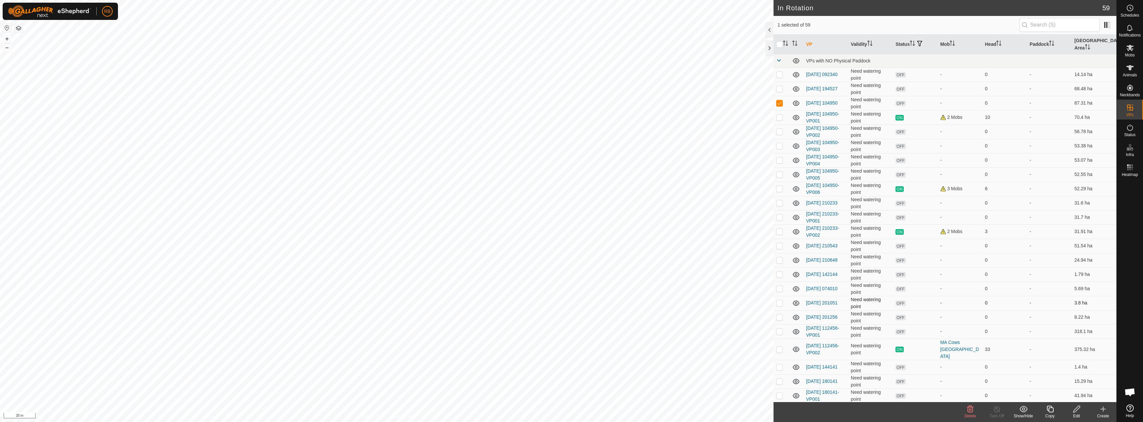
checkbox input "true"
checkbox input "false"
click at [1051, 411] on icon at bounding box center [1050, 409] width 8 height 8
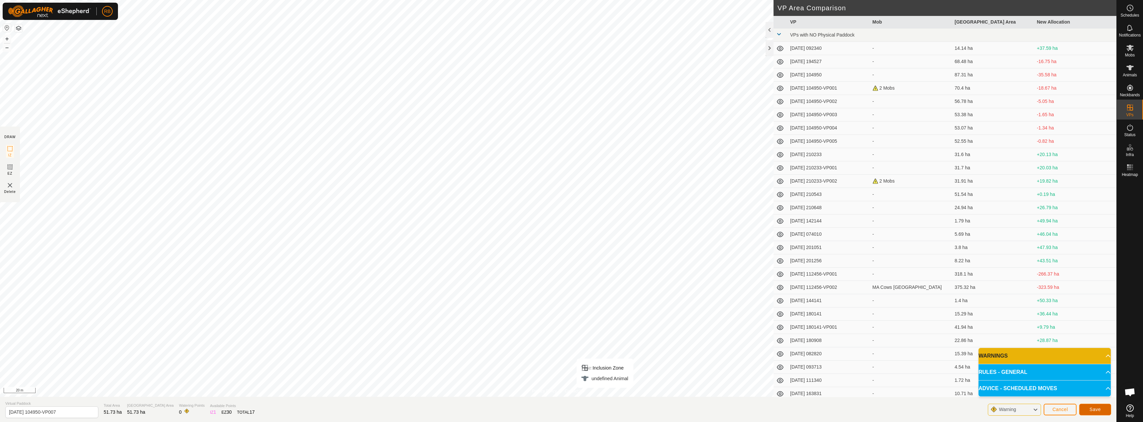
click at [1100, 412] on button "Save" at bounding box center [1095, 410] width 32 height 12
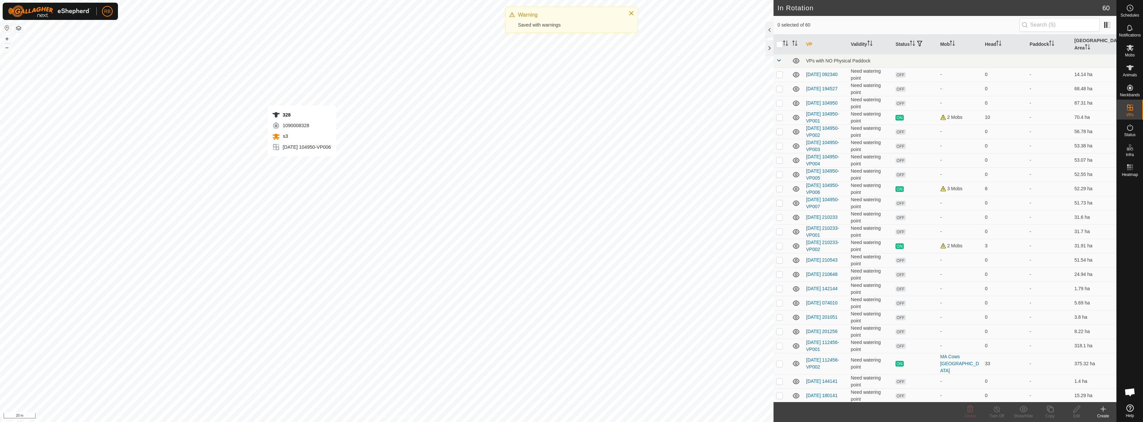
checkbox input "true"
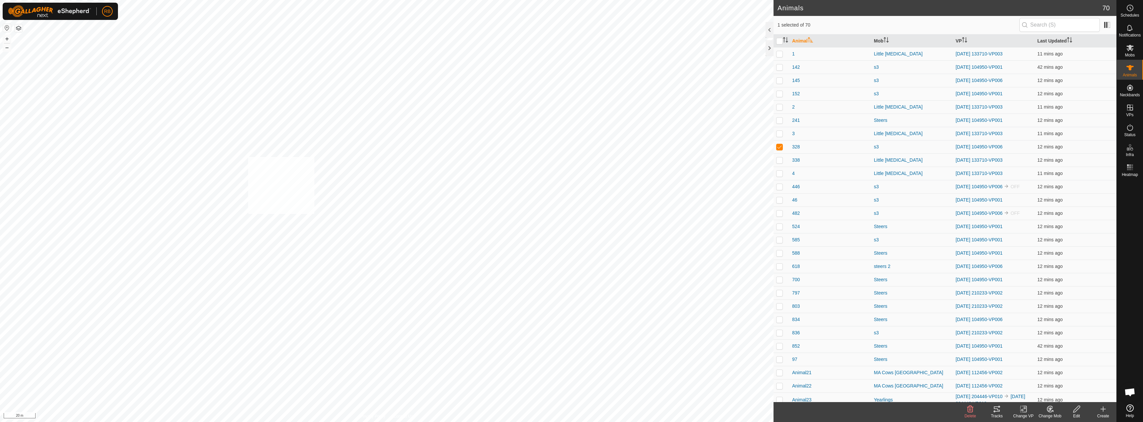
checkbox input "true"
click at [995, 413] on icon at bounding box center [995, 412] width 2 height 2
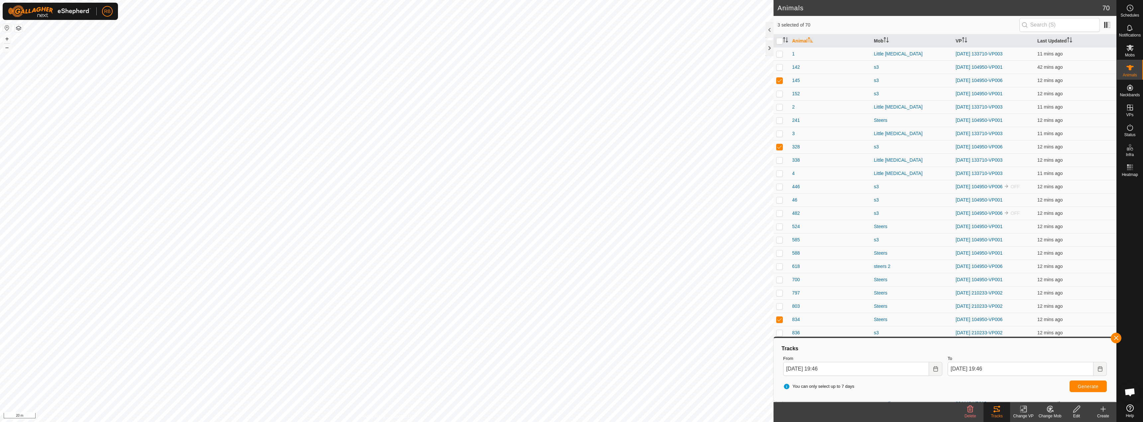
click at [1029, 412] on change-vp-svg-icon at bounding box center [1023, 409] width 27 height 8
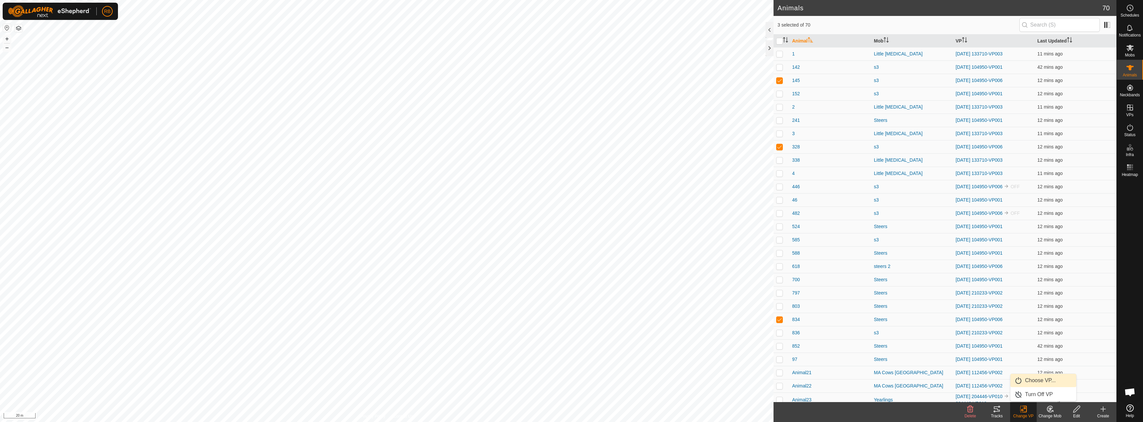
click at [1040, 380] on link "Choose VP..." at bounding box center [1043, 380] width 66 height 13
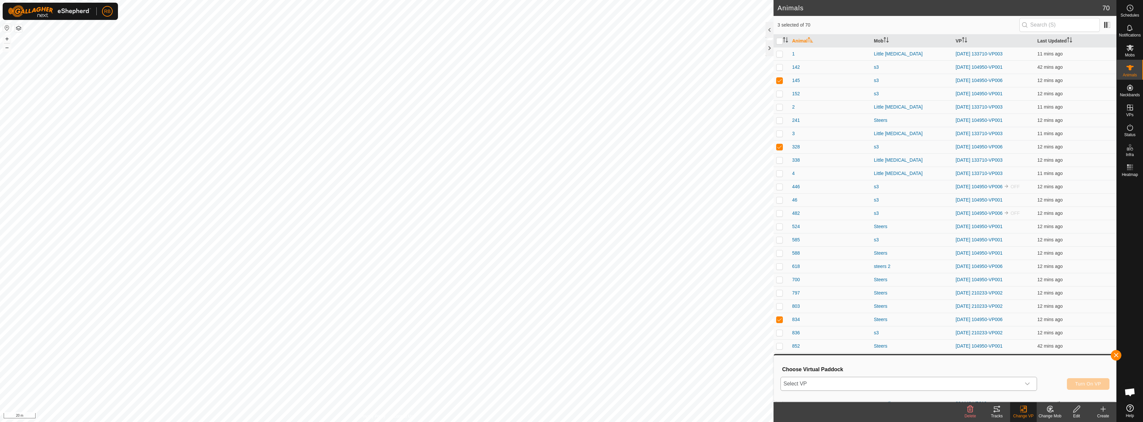
click at [1006, 385] on span "Select VP" at bounding box center [901, 383] width 240 height 13
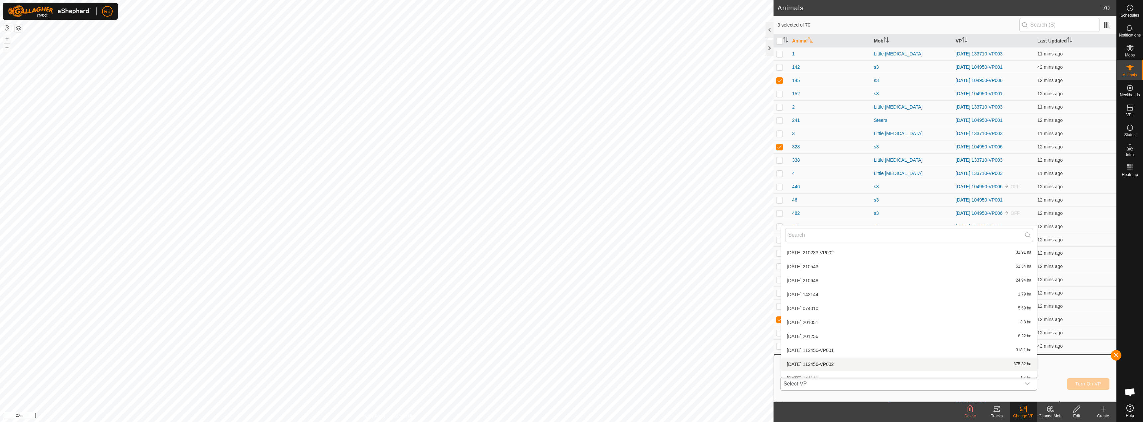
scroll to position [107, 0]
click at [841, 286] on li "[DATE] 104950-VP007 51.73 ha" at bounding box center [909, 285] width 256 height 13
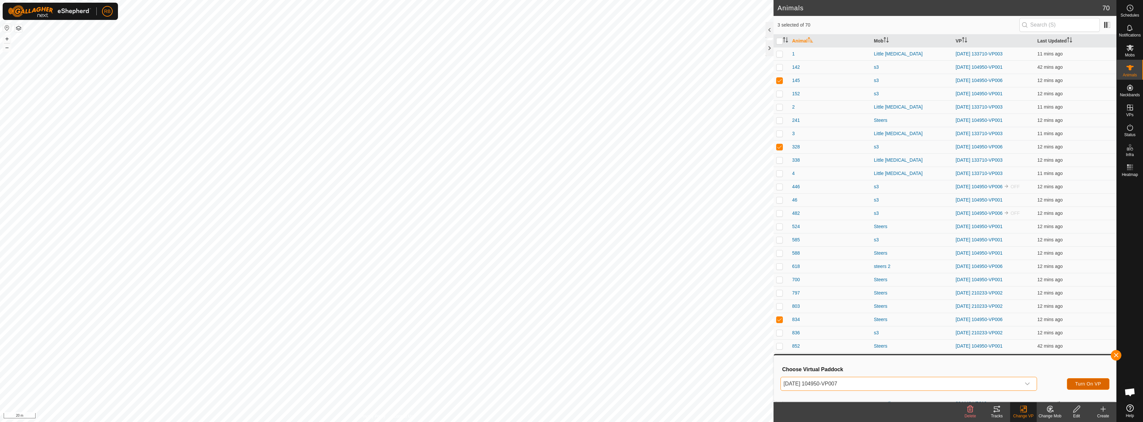
click at [1081, 383] on span "Turn On VP" at bounding box center [1088, 383] width 26 height 5
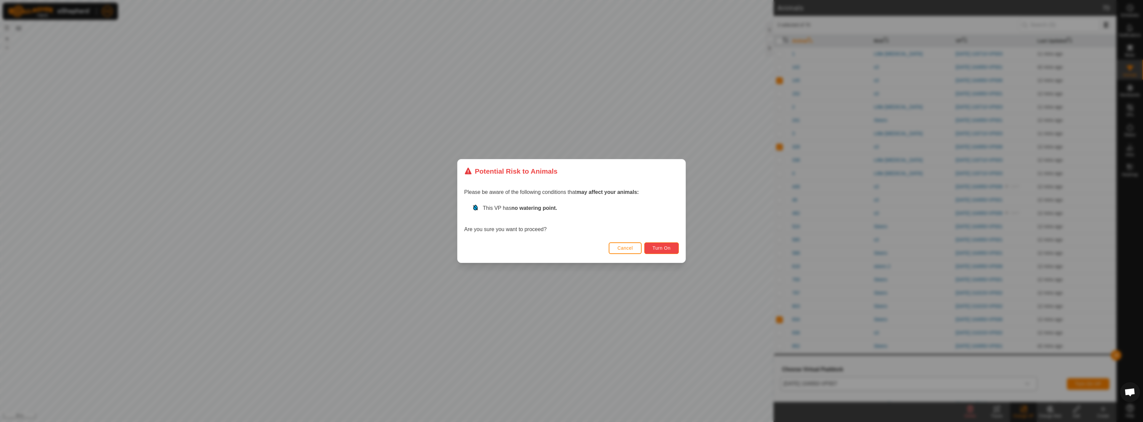
click at [657, 248] on span "Turn On" at bounding box center [662, 248] width 18 height 5
